Goal: Use online tool/utility: Utilize a website feature to perform a specific function

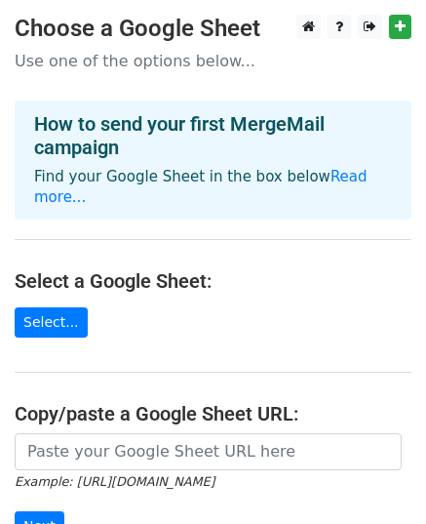
click at [221, 93] on main "Choose a Google Sheet Use one of the options below... How to send your first Me…" at bounding box center [213, 330] width 426 height 631
click at [328, 172] on link "Read more..." at bounding box center [200, 187] width 333 height 38
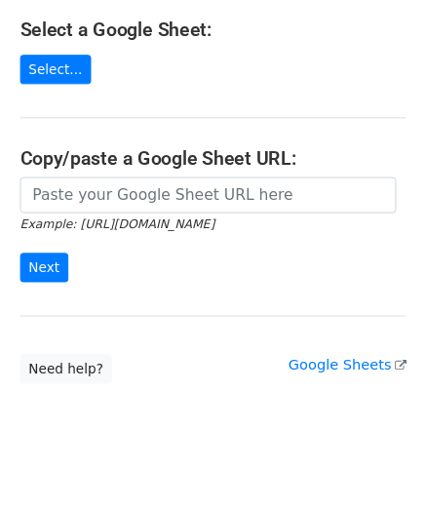
scroll to position [254, 0]
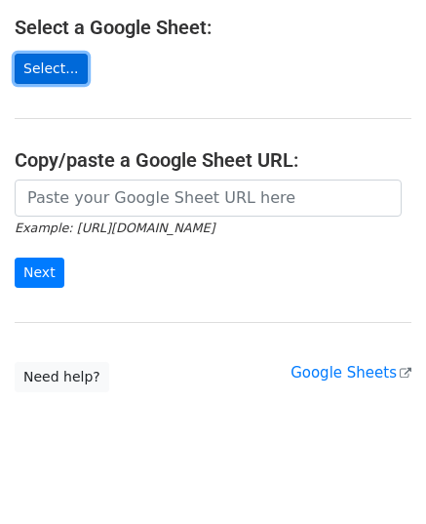
click at [54, 54] on link "Select..." at bounding box center [51, 69] width 73 height 30
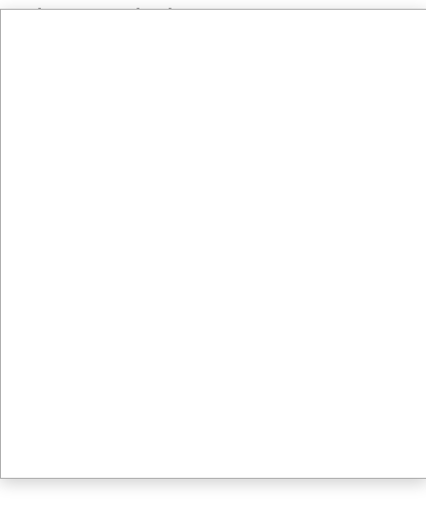
scroll to position [268, 0]
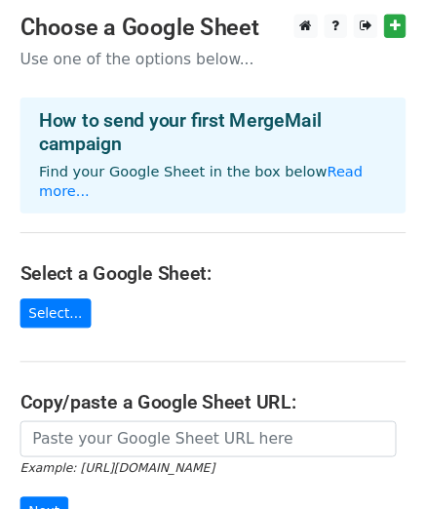
scroll to position [98, 0]
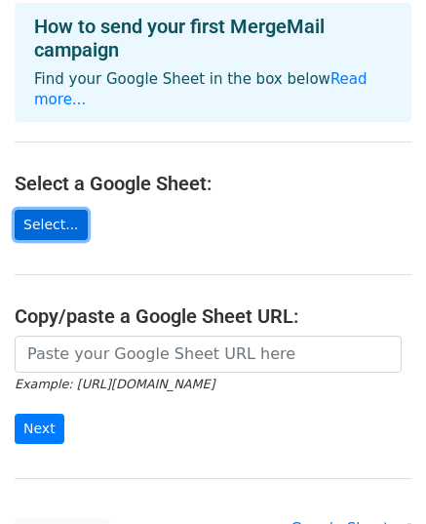
click at [73, 210] on link "Select..." at bounding box center [51, 225] width 73 height 30
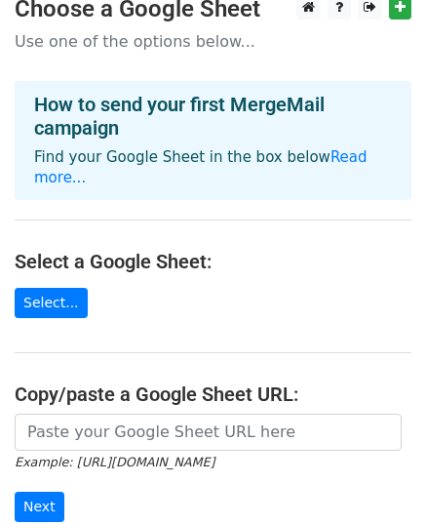
scroll to position [0, 0]
